Goal: Transaction & Acquisition: Download file/media

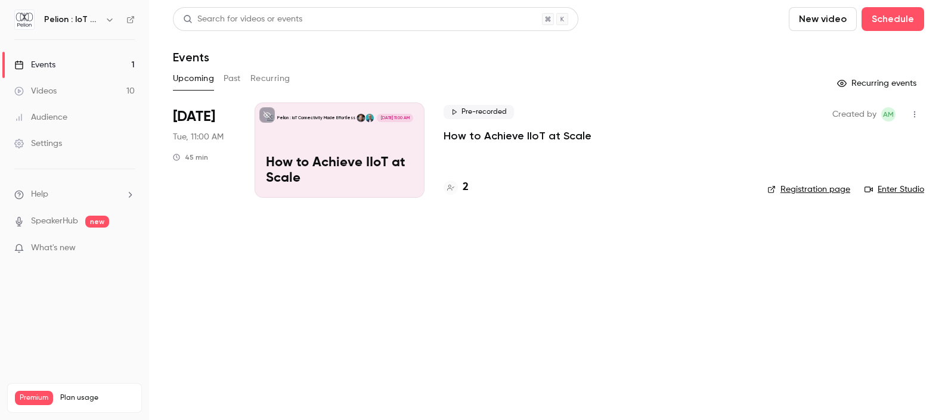
click at [71, 89] on link "Videos 10" at bounding box center [74, 91] width 149 height 26
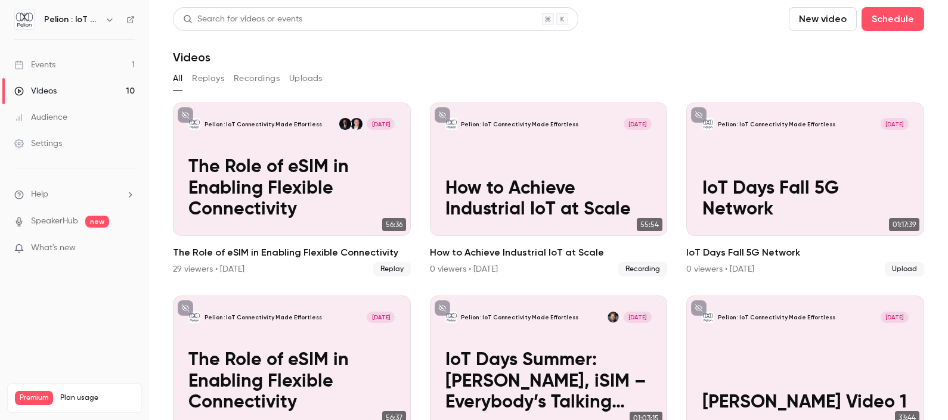
click at [100, 67] on link "Events 1" at bounding box center [74, 65] width 149 height 26
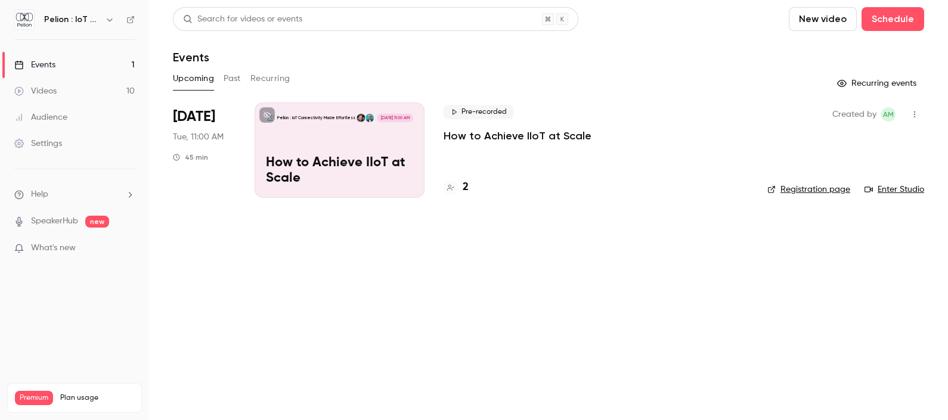
click at [246, 82] on div "Upcoming Past Recurring" at bounding box center [548, 78] width 751 height 19
click at [237, 79] on button "Past" at bounding box center [232, 78] width 17 height 19
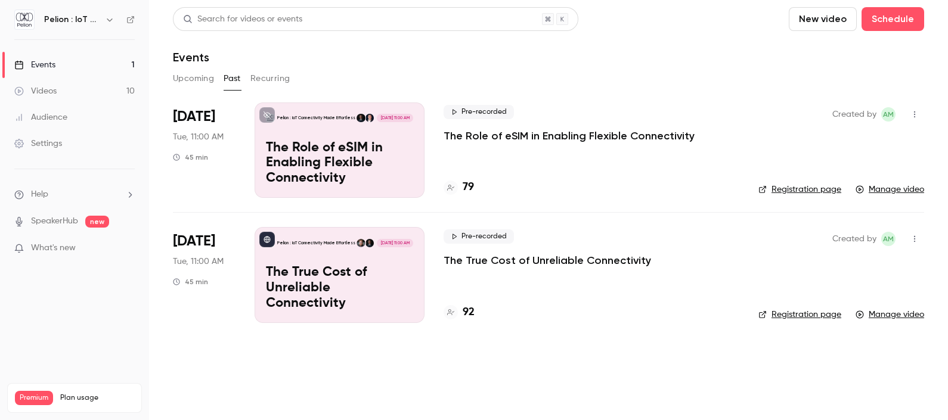
click at [302, 125] on div "Pelion : IoT Connectivity Made Effortless [DATE] 11:00 AM The Role of eSIM in E…" at bounding box center [340, 150] width 170 height 95
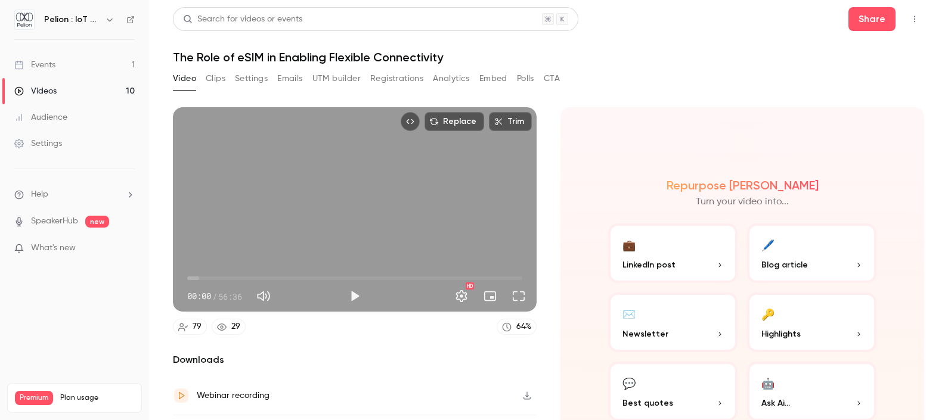
click at [396, 79] on button "Registrations" at bounding box center [396, 78] width 53 height 19
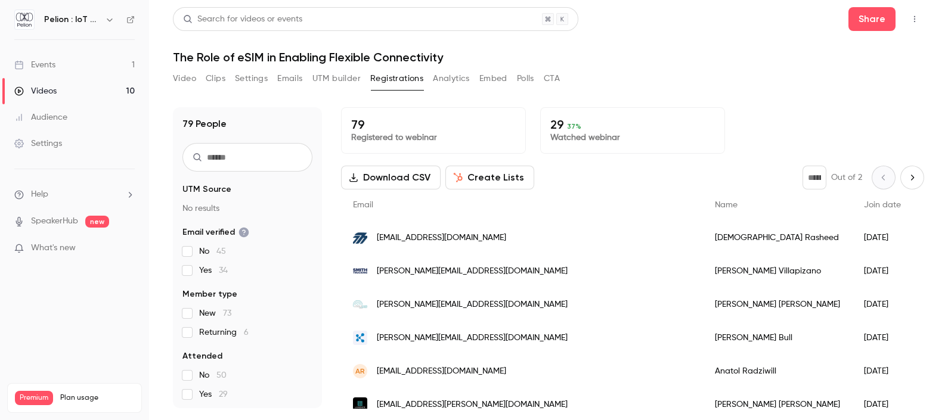
click at [386, 170] on button "Download CSV" at bounding box center [391, 178] width 100 height 24
